Goal: Task Accomplishment & Management: Use online tool/utility

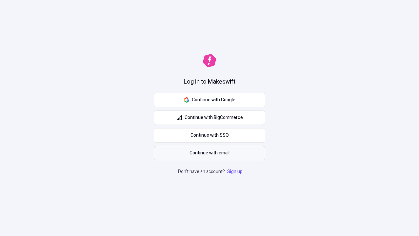
click at [210, 153] on span "Continue with email" at bounding box center [210, 152] width 40 height 7
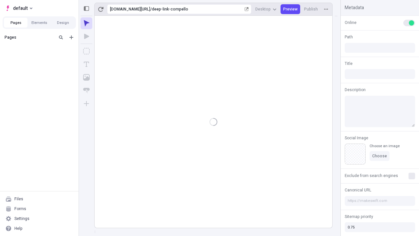
type input "/deep-link-compello"
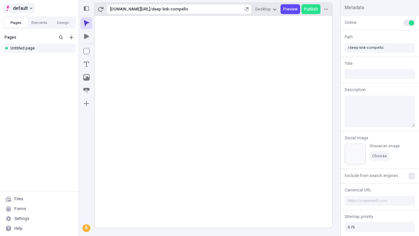
click at [18, 8] on span "default" at bounding box center [20, 8] width 15 height 8
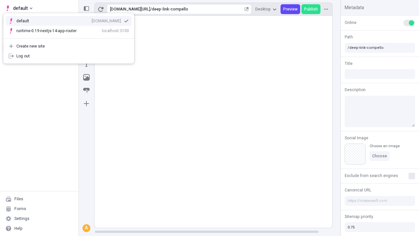
click at [92, 20] on div "[DOMAIN_NAME]" at bounding box center [106, 20] width 29 height 5
click at [71, 37] on icon "Add new" at bounding box center [71, 37] width 4 height 4
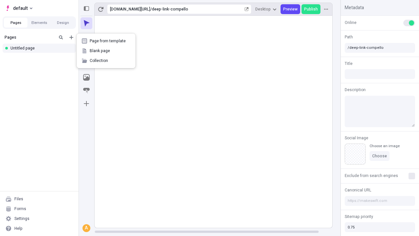
click at [106, 51] on span "Blank page" at bounding box center [110, 50] width 41 height 5
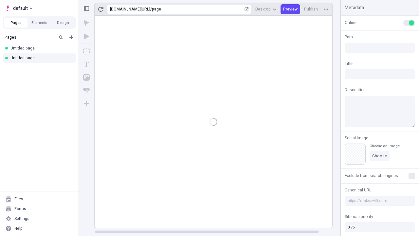
type input "/page"
